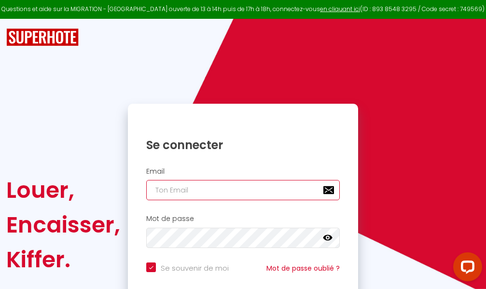
click at [236, 190] on input "email" at bounding box center [242, 190] width 193 height 20
type input "m"
checkbox input "true"
type input "ma"
checkbox input "true"
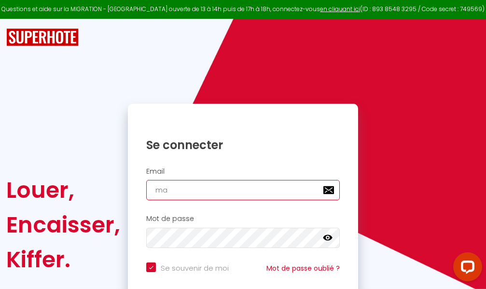
type input "mar"
checkbox input "true"
type input "marc"
checkbox input "true"
type input "marcd"
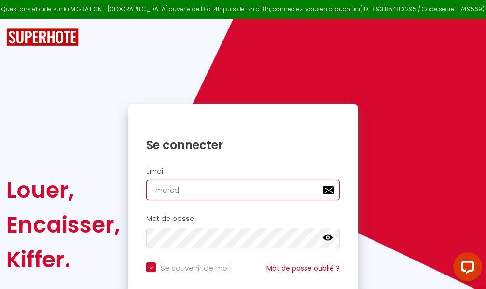
checkbox input "true"
type input "marcdp"
checkbox input "true"
type input "marcdpo"
checkbox input "true"
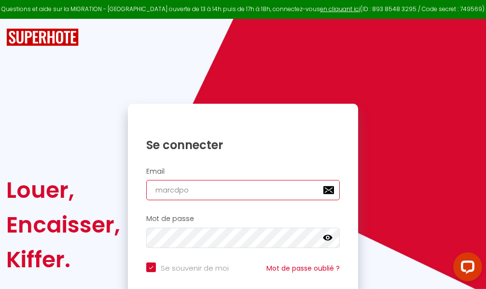
type input "marcdpoz"
checkbox input "true"
type input "marcdpoz."
checkbox input "true"
type input "marcdpoz.l"
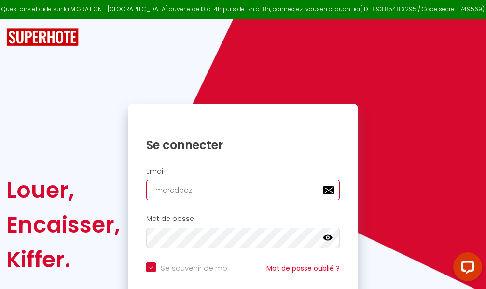
checkbox input "true"
type input "marcdpoz.lo"
checkbox input "true"
type input "marcdpoz.loc"
checkbox input "true"
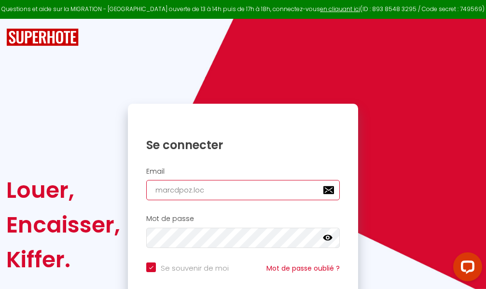
type input "marcdpoz.loca"
checkbox input "true"
type input "marcdpoz.locat"
checkbox input "true"
type input "marcdpoz.locati"
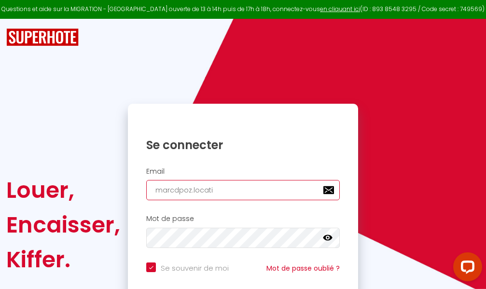
checkbox input "true"
type input "marcdpoz.locatio"
checkbox input "true"
type input "marcdpoz.location"
checkbox input "true"
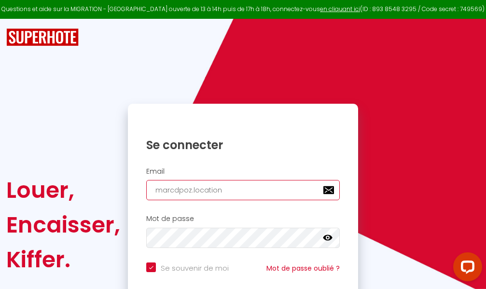
type input "marcdpoz.location@"
checkbox input "true"
type input "marcdpoz.location@g"
checkbox input "true"
type input "marcdpoz.location@gm"
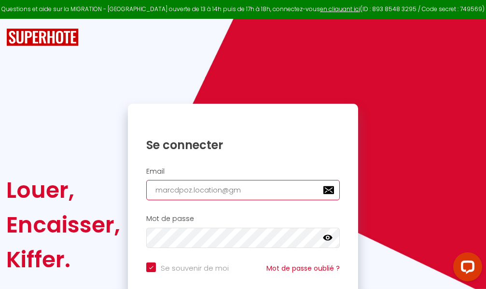
checkbox input "true"
type input "marcdpoz.location@gma"
checkbox input "true"
type input "marcdpoz.location@gmai"
checkbox input "true"
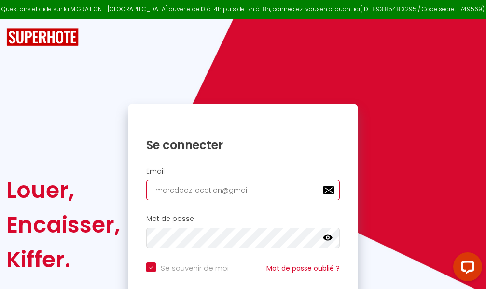
type input "[EMAIL_ADDRESS]"
checkbox input "true"
type input "[EMAIL_ADDRESS]."
checkbox input "true"
type input "marcdpoz.location@gmail.c"
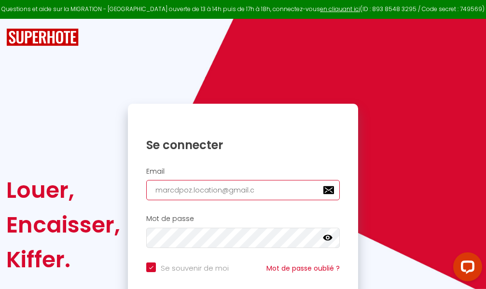
checkbox input "true"
type input "[EMAIL_ADDRESS][DOMAIN_NAME]"
checkbox input "true"
type input "[EMAIL_ADDRESS][DOMAIN_NAME]"
checkbox input "true"
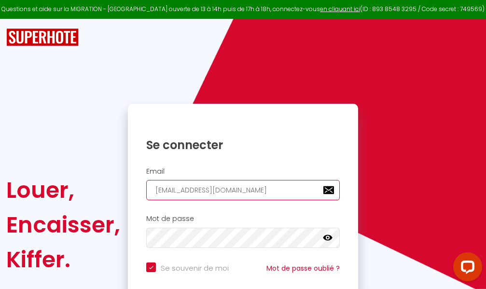
type input "[EMAIL_ADDRESS][DOMAIN_NAME]"
